Goal: Task Accomplishment & Management: Complete application form

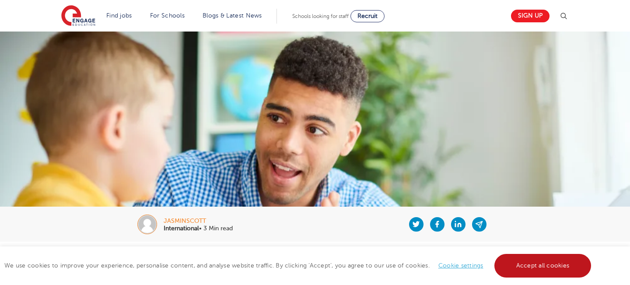
click at [517, 272] on link "Accept all cookies" at bounding box center [542, 266] width 97 height 24
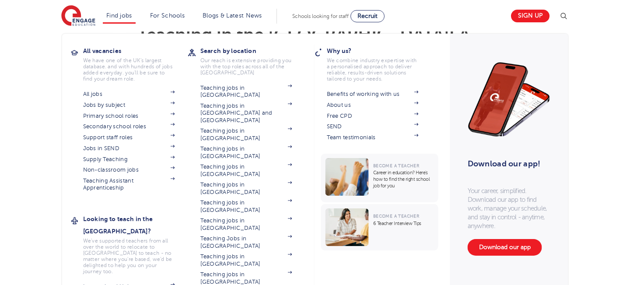
scroll to position [247, 0]
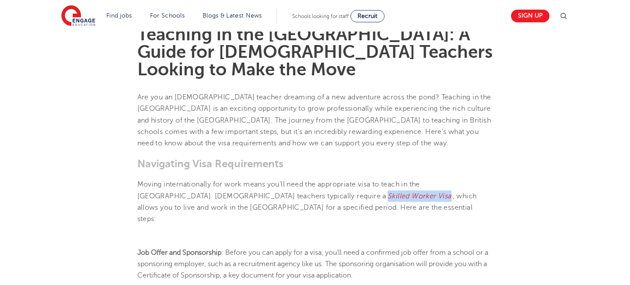
drag, startPoint x: 294, startPoint y: 179, endPoint x: 231, endPoint y: 180, distance: 62.1
click at [388, 192] on span "Skilled Worker Visa" at bounding box center [420, 196] width 64 height 8
copy span "Skilled Worker Visa"
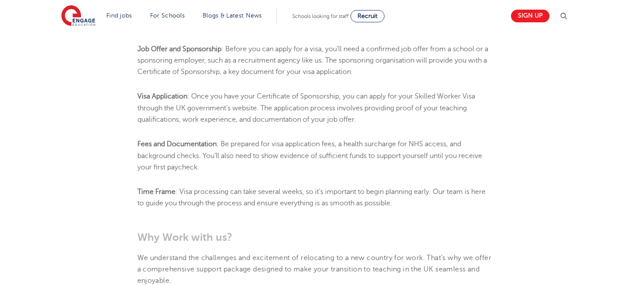
scroll to position [618, 0]
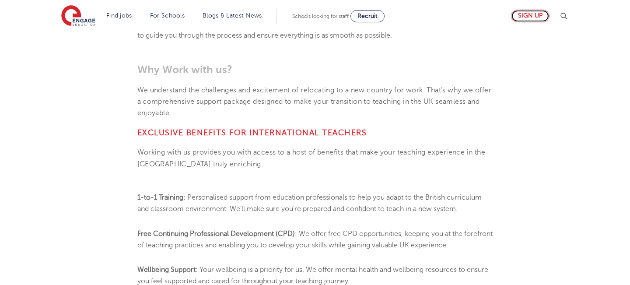
click at [515, 20] on link "Sign up" at bounding box center [530, 16] width 39 height 13
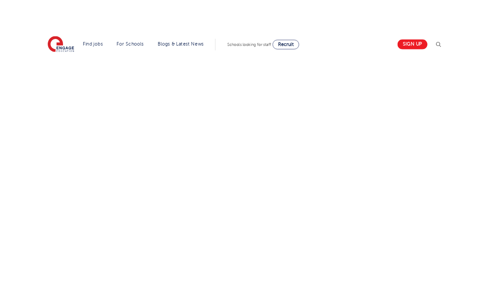
scroll to position [353, 0]
